Goal: Find specific page/section: Find specific page/section

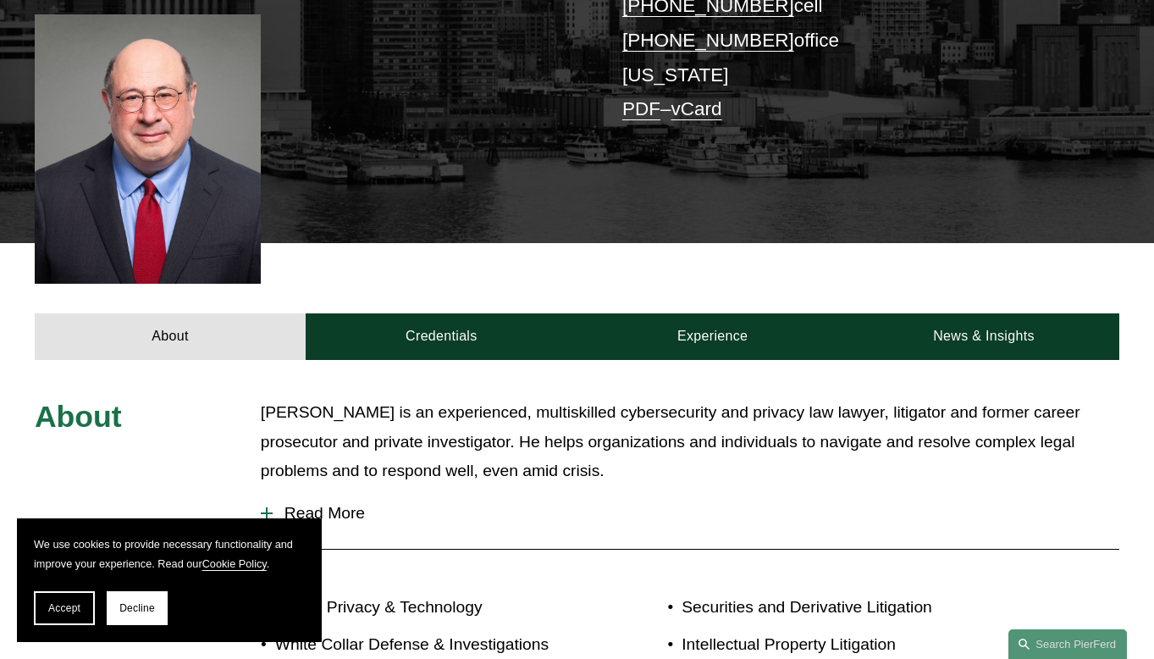
scroll to position [524, 0]
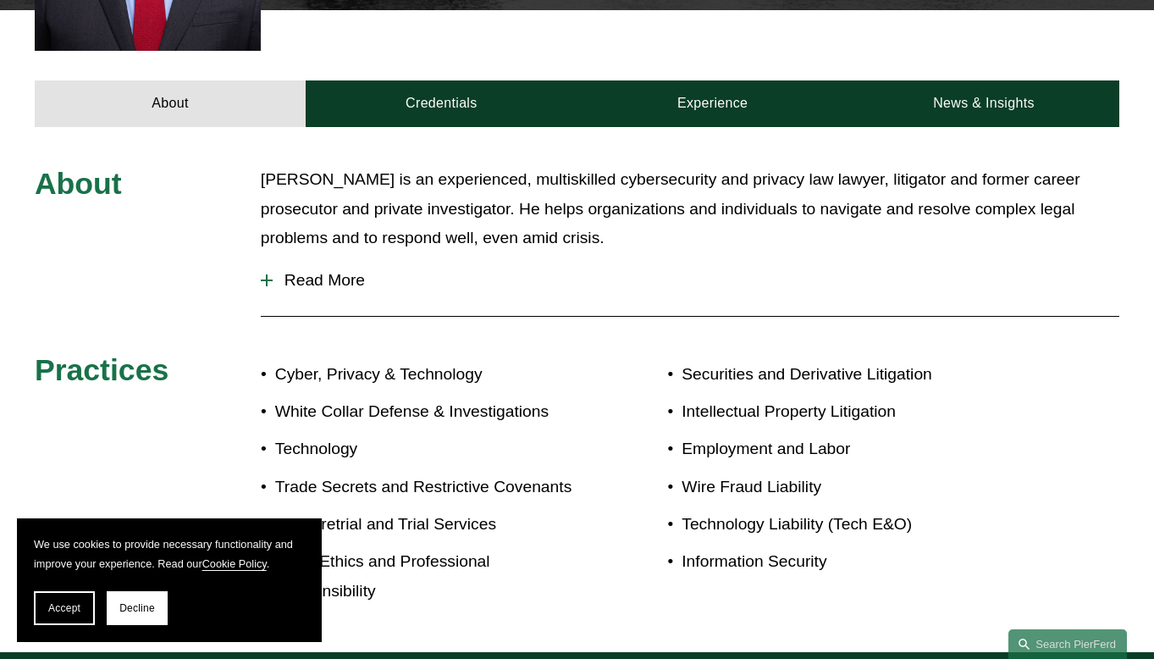
scroll to position [744, 0]
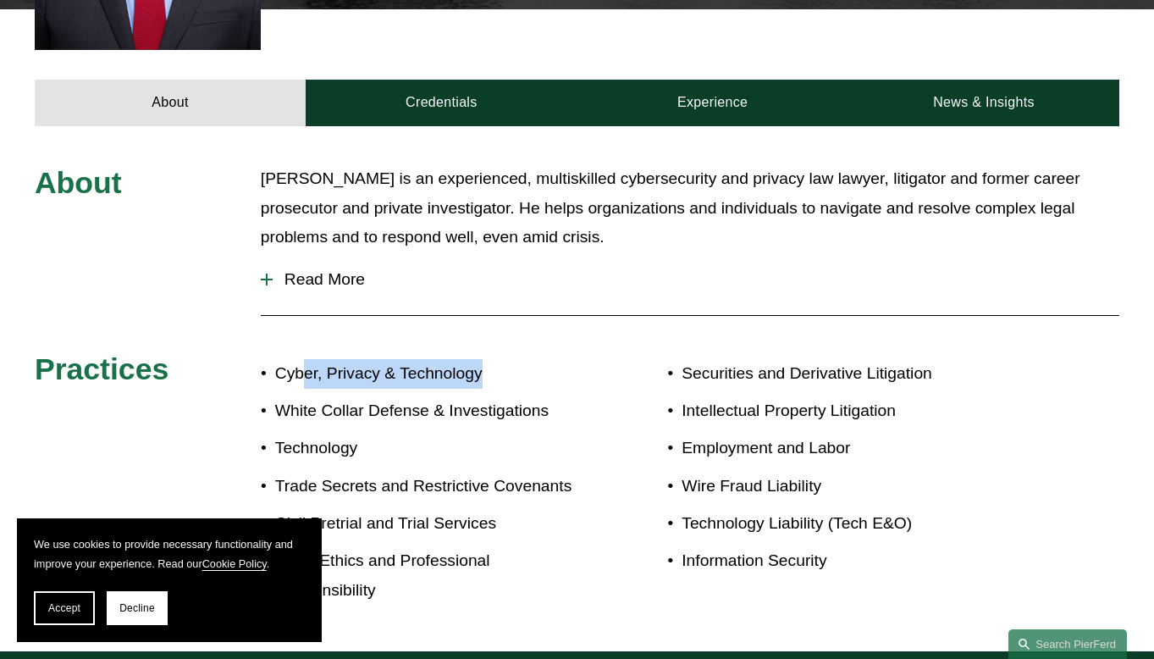
drag, startPoint x: 273, startPoint y: 246, endPoint x: 515, endPoint y: 244, distance: 242.2
click at [515, 359] on p "Cyber, Privacy & Technology" at bounding box center [426, 374] width 302 height 30
drag, startPoint x: 276, startPoint y: 251, endPoint x: 505, endPoint y: 251, distance: 229.5
click at [505, 359] on p "Cyber, Privacy & Technology" at bounding box center [426, 374] width 302 height 30
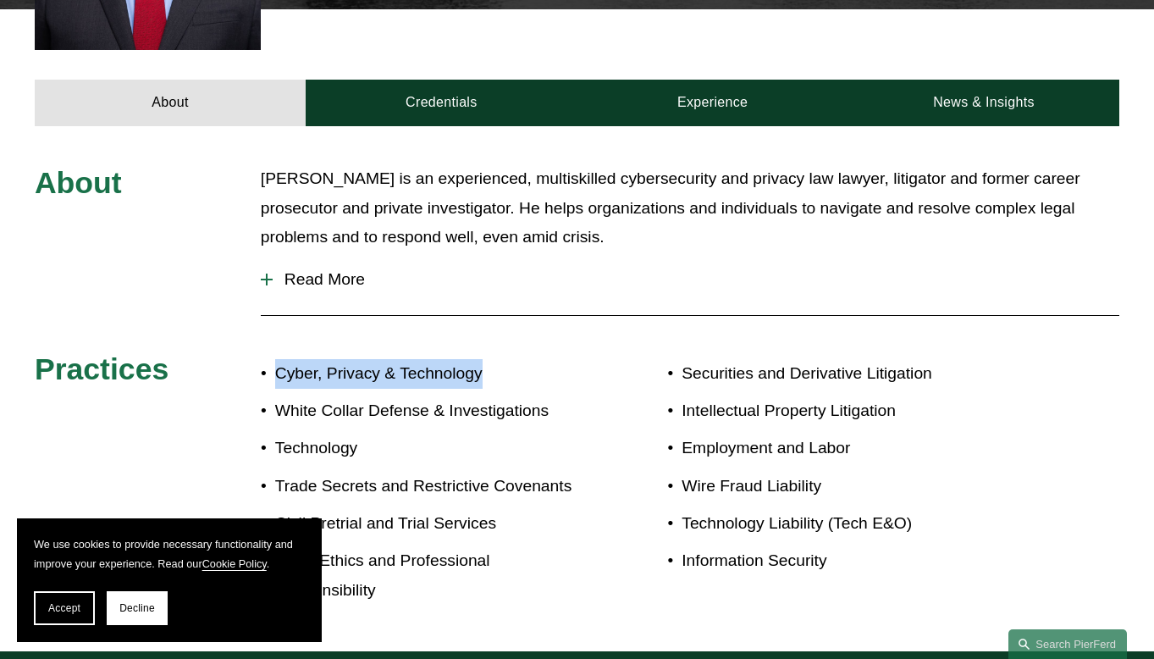
copy p "Cyber, Privacy & Technology"
click at [818, 472] on p "Wire Fraud Liability" at bounding box center [855, 487] width 347 height 30
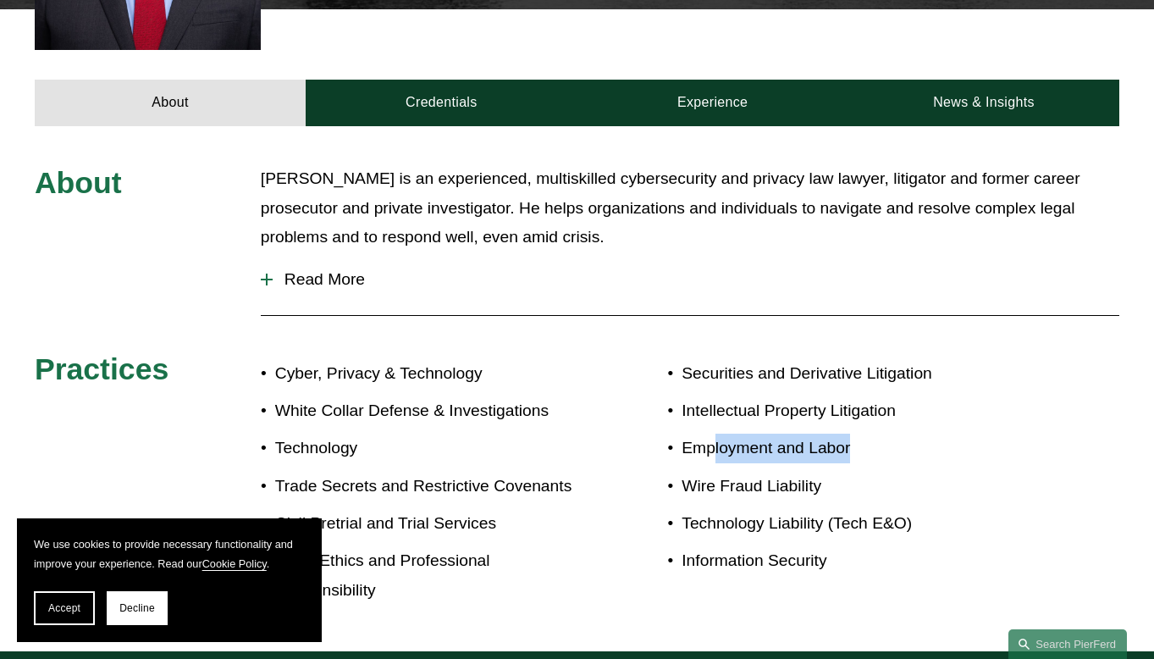
drag, startPoint x: 679, startPoint y: 320, endPoint x: 867, endPoint y: 319, distance: 188.0
click at [867, 434] on p "Employment and Labor" at bounding box center [855, 449] width 347 height 30
drag, startPoint x: 859, startPoint y: 319, endPoint x: 682, endPoint y: 325, distance: 177.1
click at [682, 434] on p "Employment and Labor" at bounding box center [855, 449] width 347 height 30
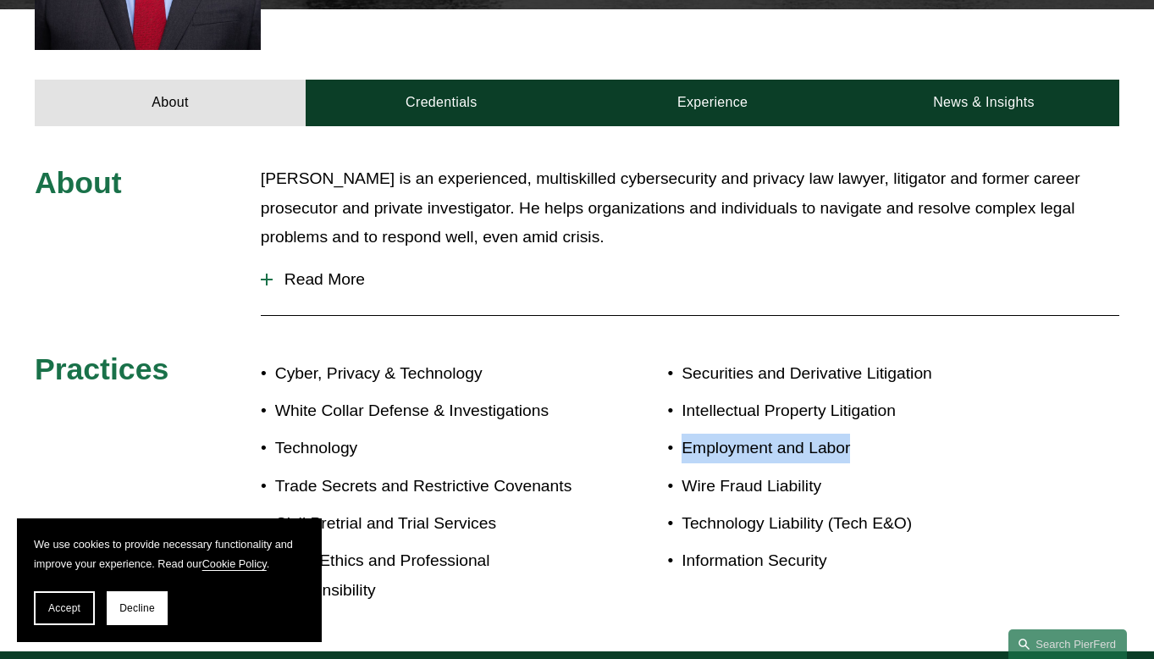
copy p "Employment and Labor"
click at [604, 280] on div "About Jed Davis is an experienced, multiskilled cybersecurity and privacy law l…" at bounding box center [577, 388] width 1154 height 449
